Goal: Information Seeking & Learning: Learn about a topic

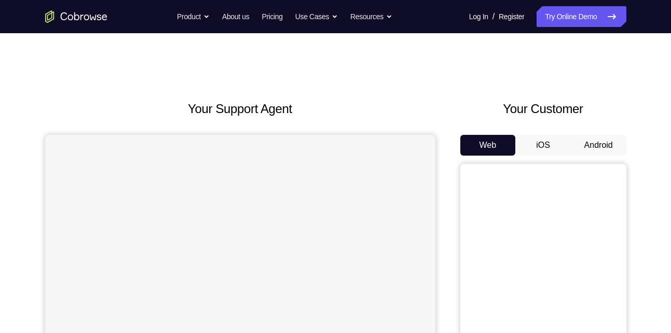
click at [596, 141] on button "Android" at bounding box center [599, 145] width 56 height 21
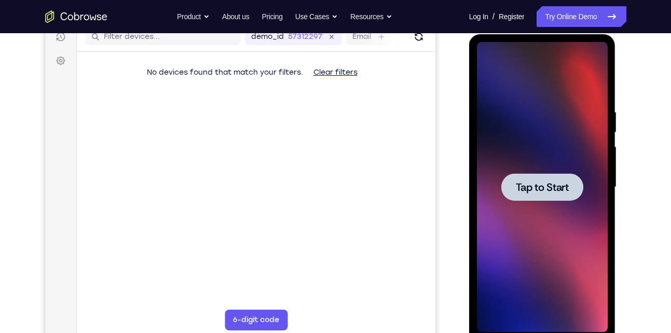
click at [547, 193] on span "Tap to Start" at bounding box center [542, 187] width 53 height 10
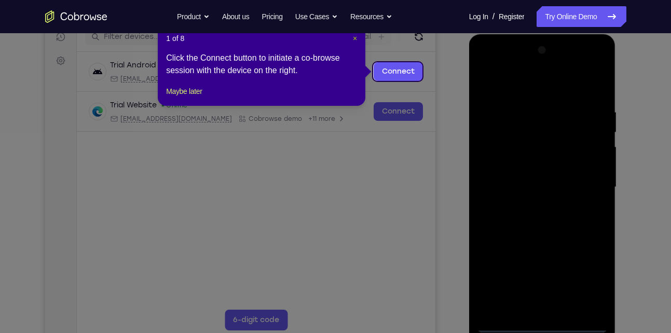
click at [357, 43] on button "×" at bounding box center [355, 38] width 4 height 10
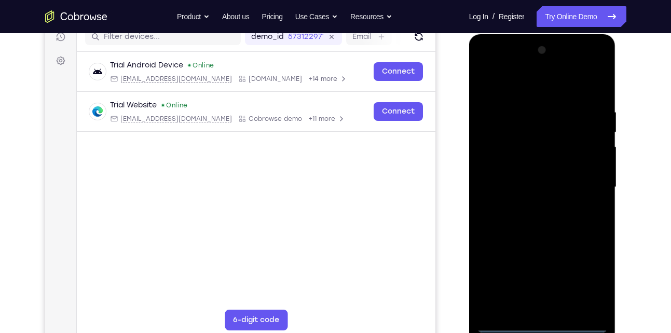
click at [541, 320] on div at bounding box center [542, 187] width 131 height 291
click at [541, 325] on div at bounding box center [542, 187] width 131 height 291
click at [590, 277] on div at bounding box center [542, 187] width 131 height 291
click at [519, 89] on div at bounding box center [542, 187] width 131 height 291
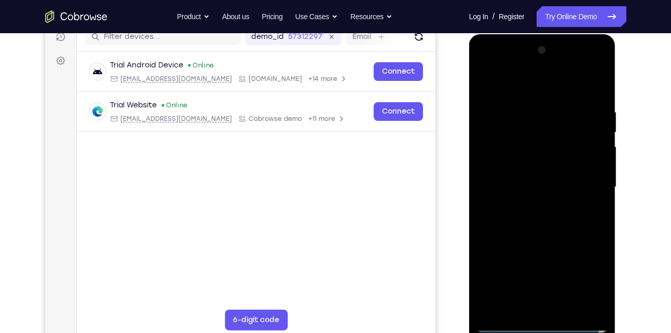
click at [498, 152] on div at bounding box center [542, 187] width 131 height 291
click at [512, 184] on div at bounding box center [542, 187] width 131 height 291
click at [533, 176] on div at bounding box center [542, 187] width 131 height 291
click at [523, 196] on div at bounding box center [542, 187] width 131 height 291
click at [534, 307] on div at bounding box center [542, 187] width 131 height 291
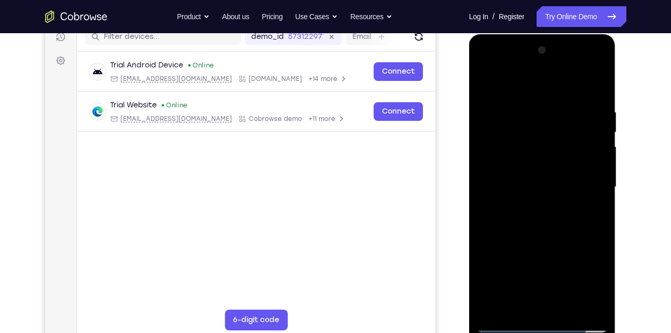
click at [579, 98] on div at bounding box center [542, 187] width 131 height 291
click at [568, 129] on div at bounding box center [542, 187] width 131 height 291
drag, startPoint x: 491, startPoint y: 146, endPoint x: 498, endPoint y: 287, distance: 140.9
click at [498, 287] on div at bounding box center [542, 187] width 131 height 291
click at [484, 83] on div at bounding box center [542, 187] width 131 height 291
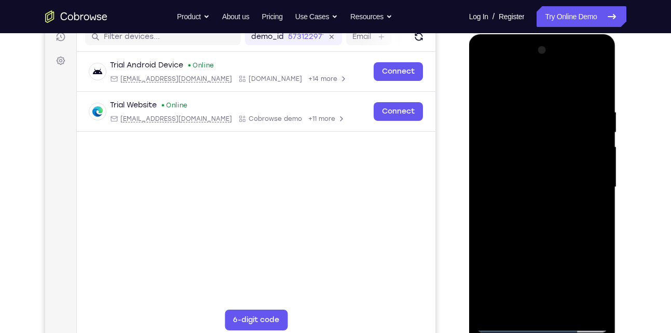
click at [496, 76] on div at bounding box center [542, 187] width 131 height 291
click at [584, 79] on div at bounding box center [542, 187] width 131 height 291
click at [501, 324] on div at bounding box center [542, 187] width 131 height 291
click at [515, 262] on div at bounding box center [542, 187] width 131 height 291
click at [522, 256] on div at bounding box center [542, 187] width 131 height 291
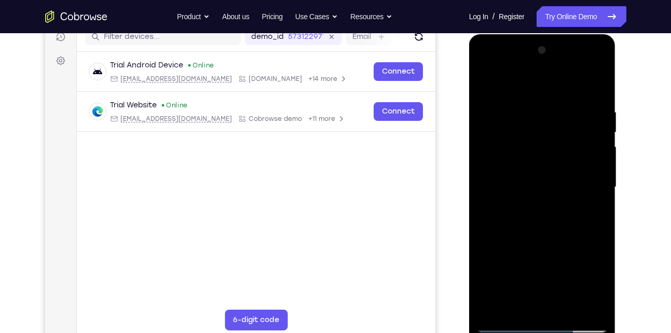
click at [522, 256] on div at bounding box center [542, 187] width 131 height 291
drag, startPoint x: 563, startPoint y: 268, endPoint x: 524, endPoint y: 94, distance: 178.8
click at [524, 94] on div at bounding box center [542, 187] width 131 height 291
drag, startPoint x: 523, startPoint y: 275, endPoint x: 525, endPoint y: 100, distance: 174.9
click at [525, 100] on div at bounding box center [542, 187] width 131 height 291
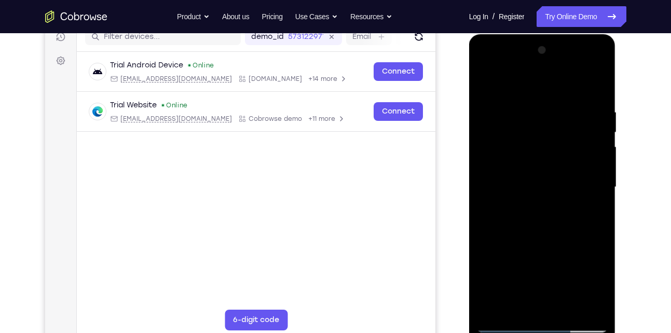
drag, startPoint x: 517, startPoint y: 240, endPoint x: 515, endPoint y: 113, distance: 126.7
click at [515, 113] on div at bounding box center [542, 187] width 131 height 291
click at [481, 81] on div at bounding box center [542, 187] width 131 height 291
click at [514, 150] on div at bounding box center [542, 187] width 131 height 291
click at [487, 83] on div at bounding box center [542, 187] width 131 height 291
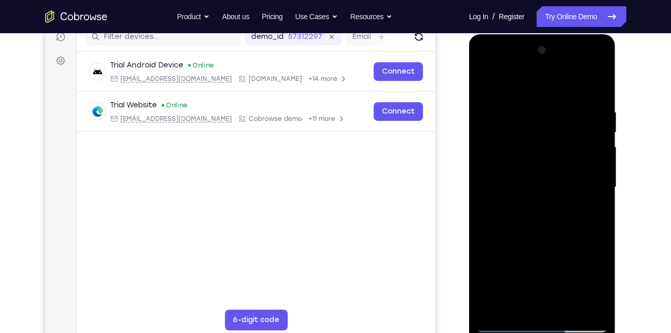
click at [487, 83] on div at bounding box center [542, 187] width 131 height 291
